Goal: Obtain resource: Download file/media

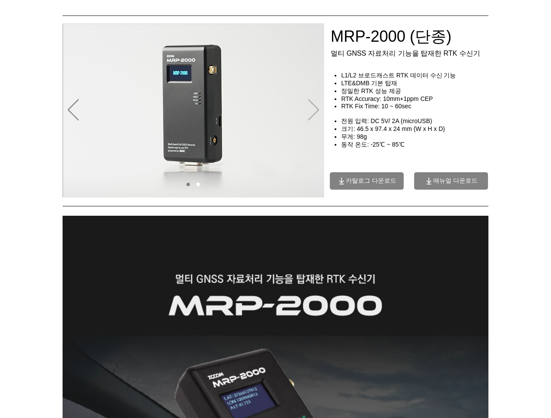
click at [317, 105] on icon "다음" at bounding box center [313, 109] width 11 height 21
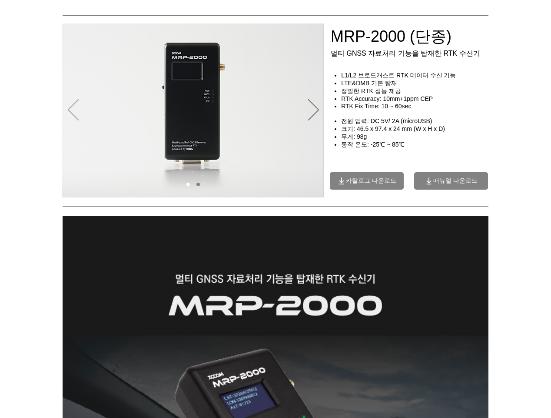
click at [69, 109] on icon "이전" at bounding box center [73, 109] width 11 height 21
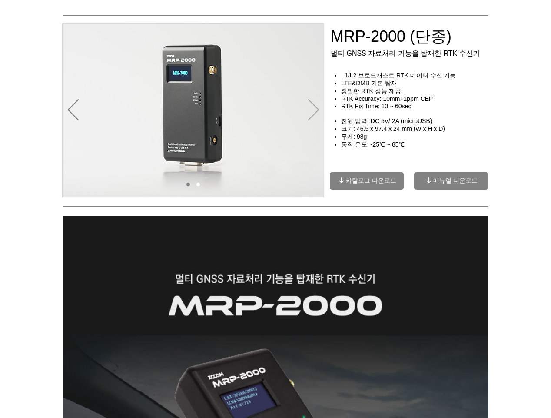
click at [315, 108] on icon "다음" at bounding box center [313, 109] width 11 height 21
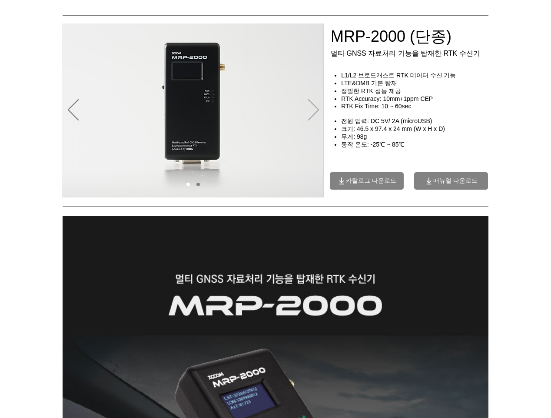
click at [315, 108] on icon "다음" at bounding box center [313, 109] width 11 height 21
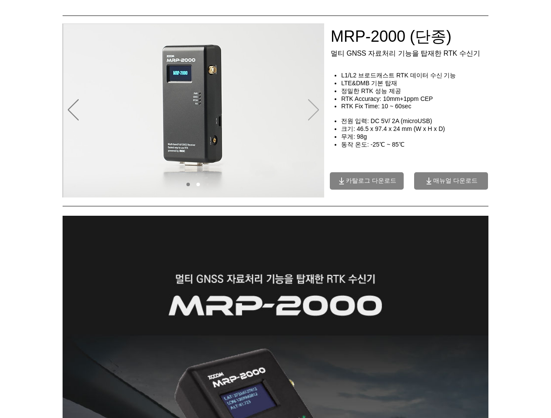
click at [315, 108] on icon "다음" at bounding box center [313, 109] width 11 height 21
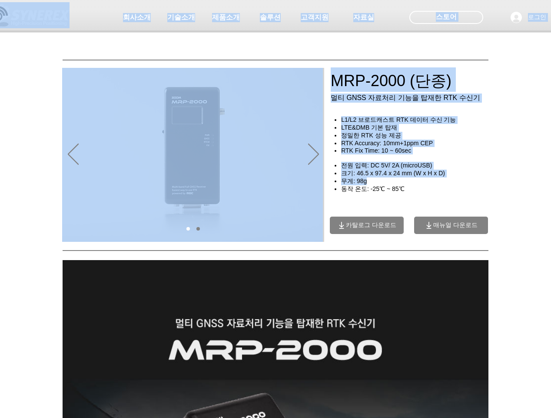
drag, startPoint x: 335, startPoint y: 114, endPoint x: 422, endPoint y: 174, distance: 105.3
click at [453, 211] on div at bounding box center [417, 261] width 174 height 175
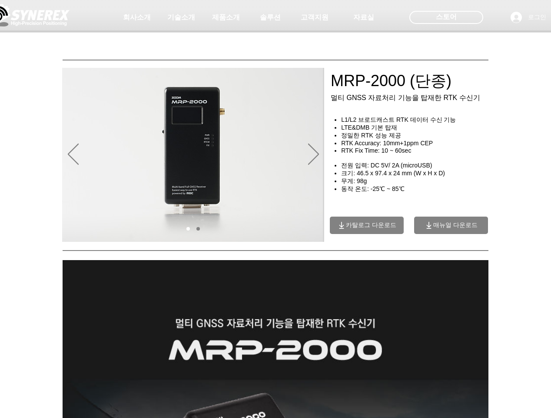
click at [455, 222] on span "매뉴얼 다운로드" at bounding box center [455, 225] width 44 height 8
